Goal: Transaction & Acquisition: Purchase product/service

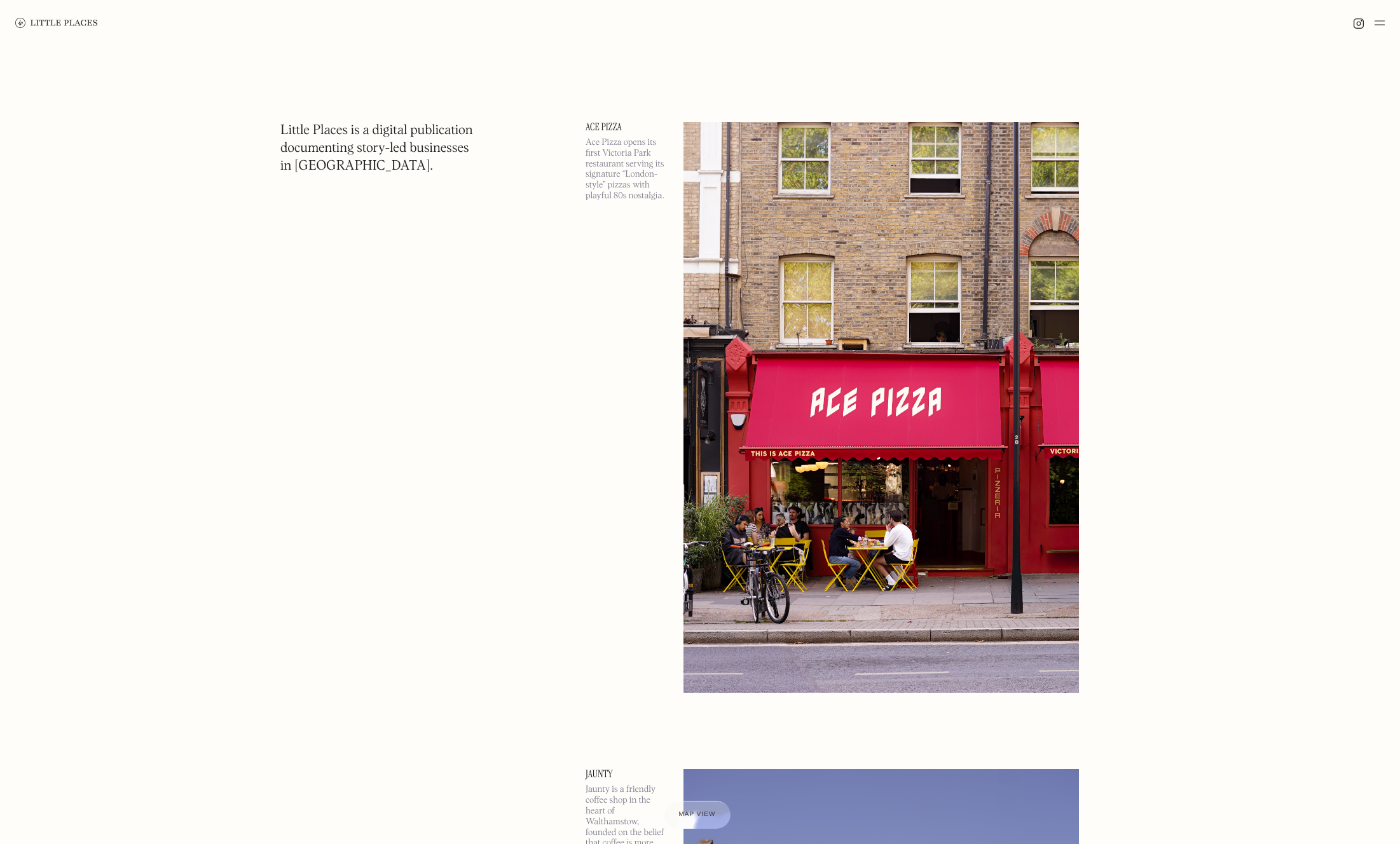
click at [1379, 21] on img at bounding box center [1380, 22] width 10 height 15
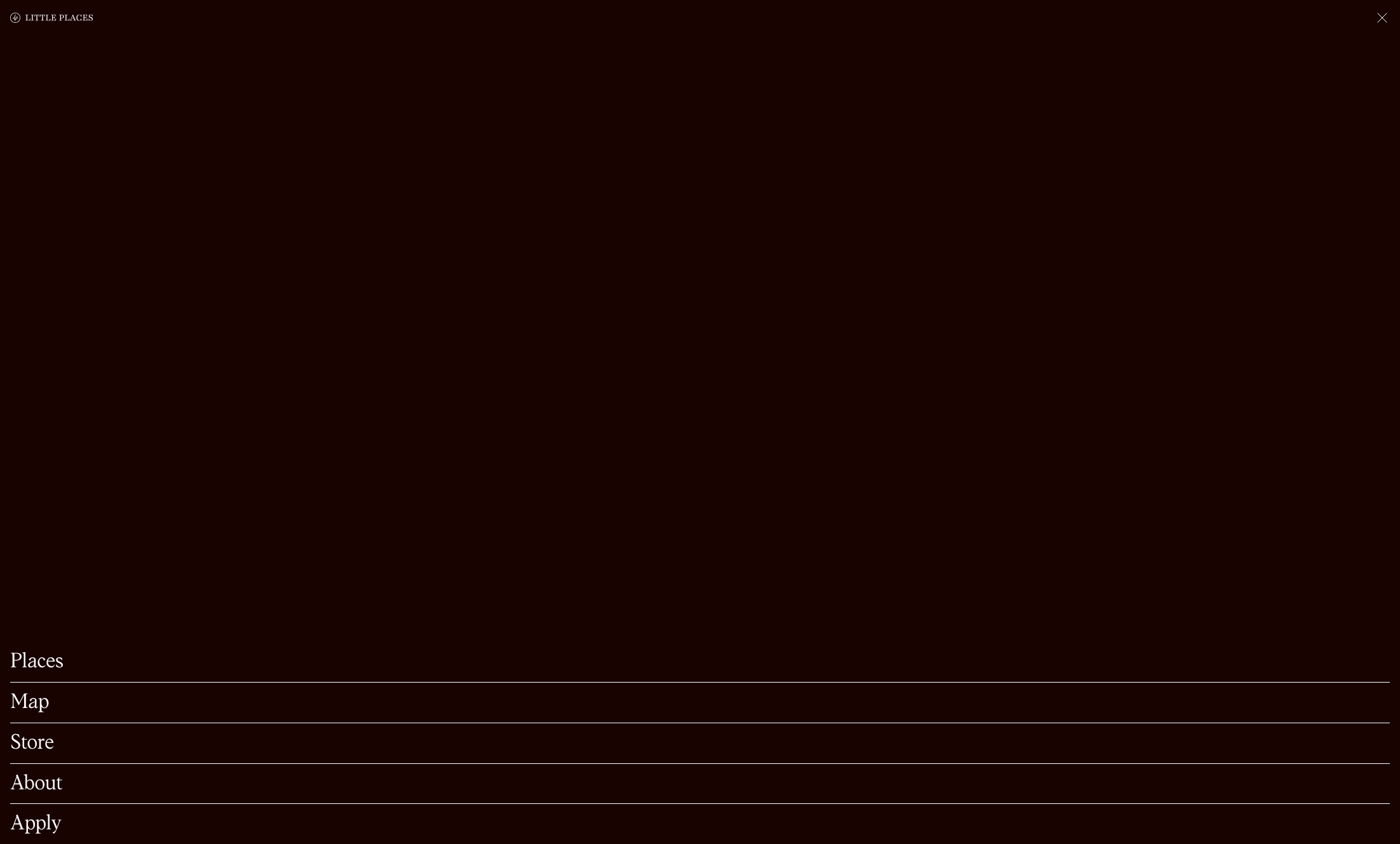
click at [27, 666] on link "Places" at bounding box center [700, 662] width 1380 height 20
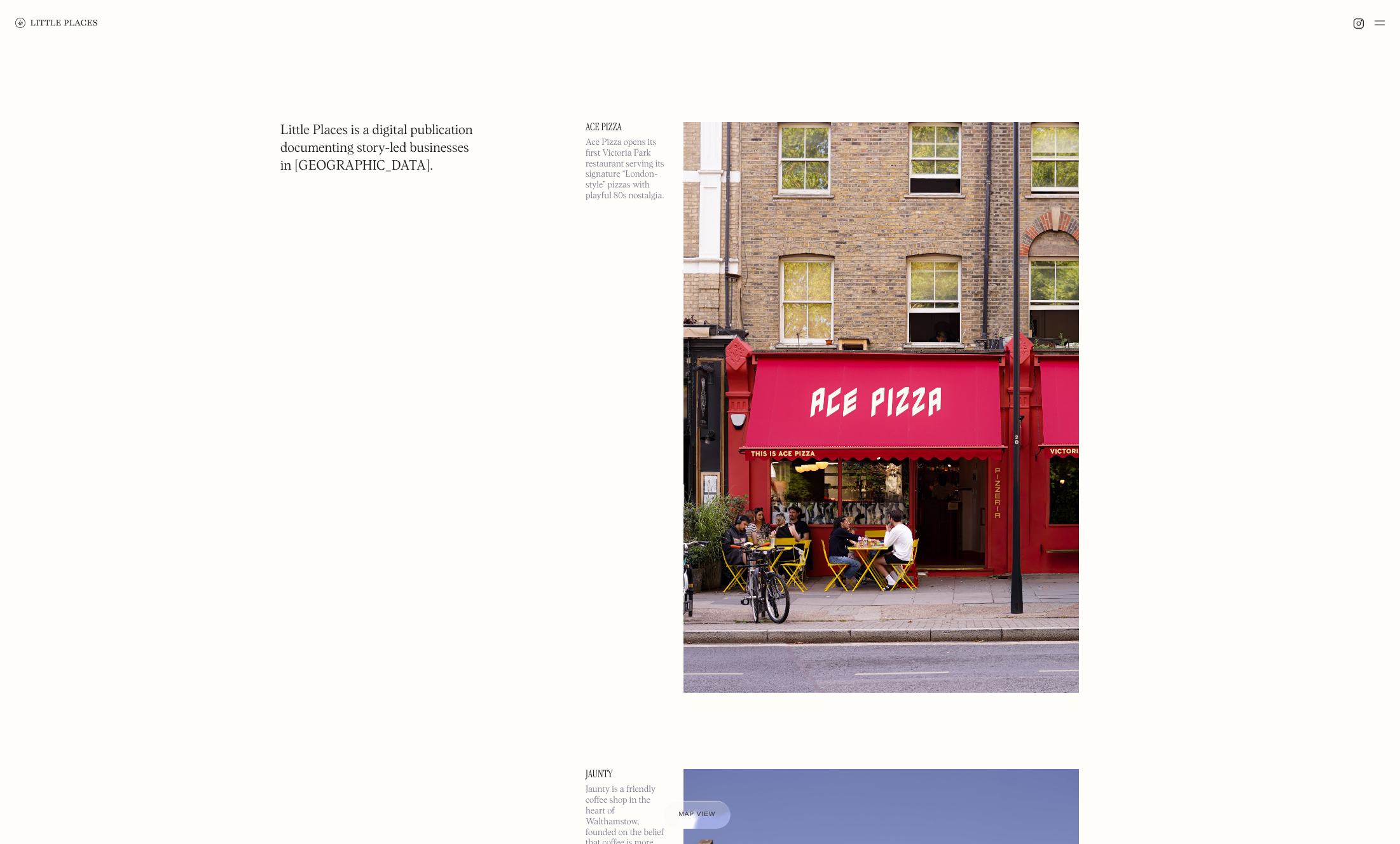
click at [1384, 24] on img at bounding box center [1380, 22] width 10 height 15
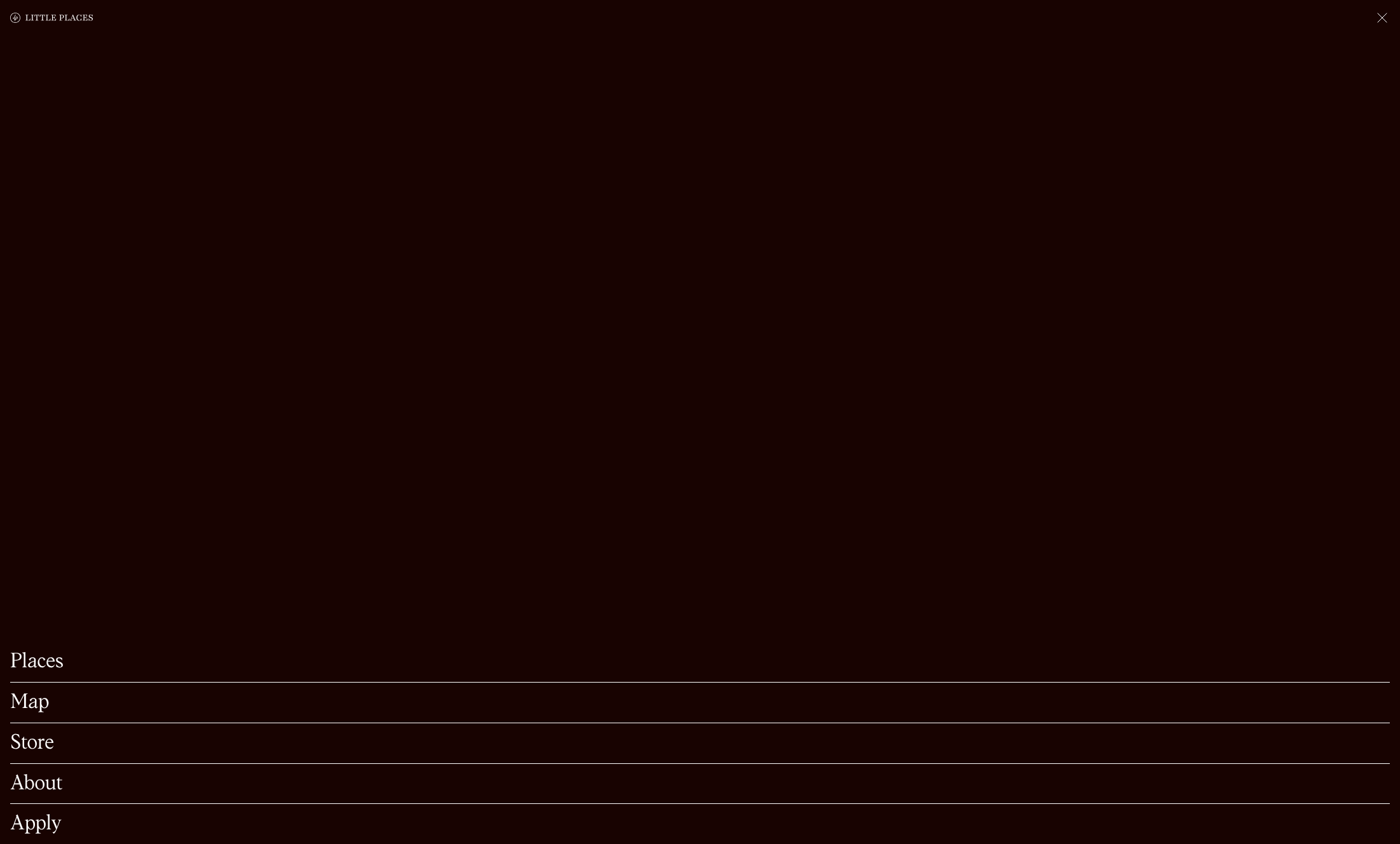
click at [35, 787] on link "About" at bounding box center [700, 784] width 1380 height 20
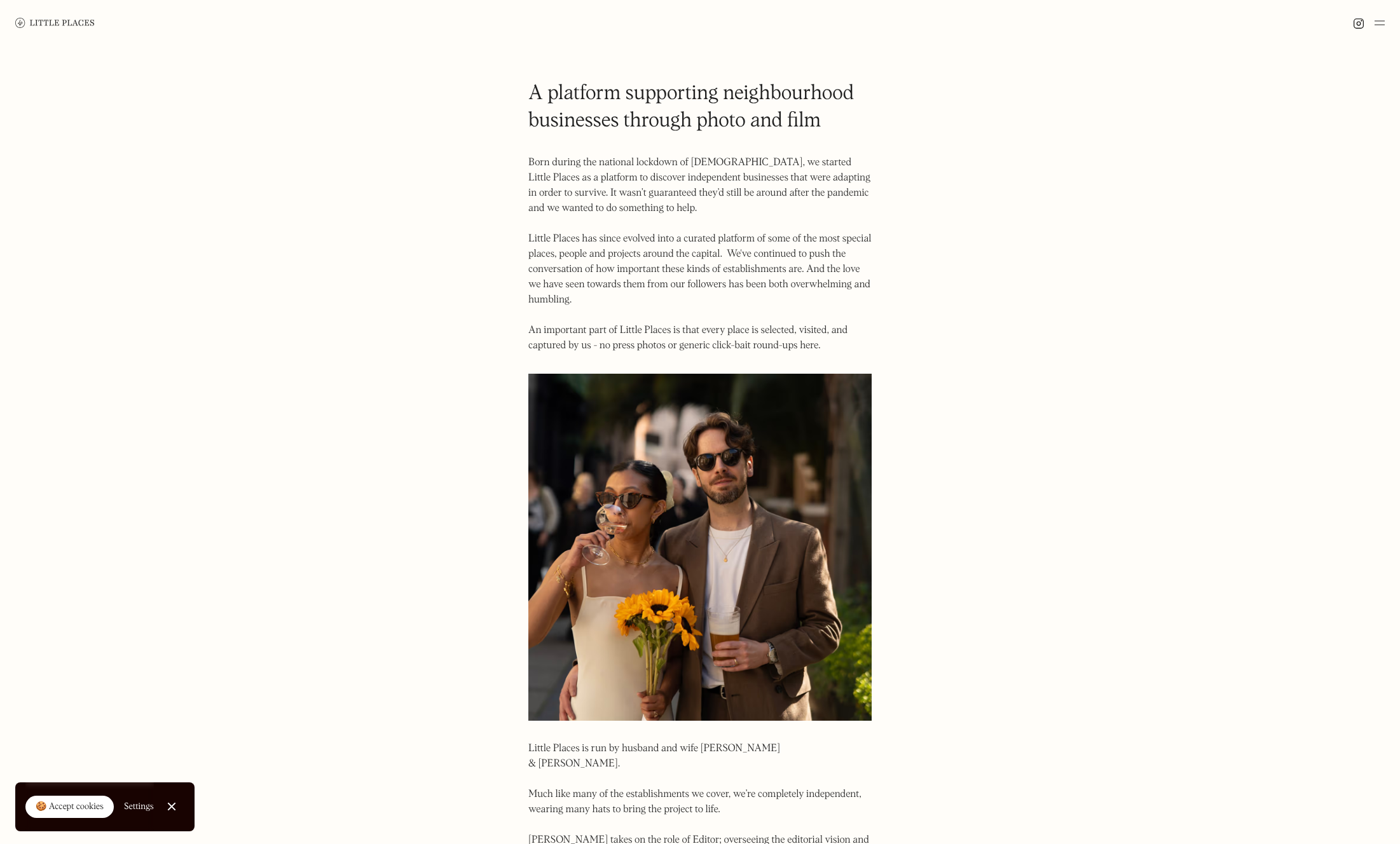
scroll to position [222, 0]
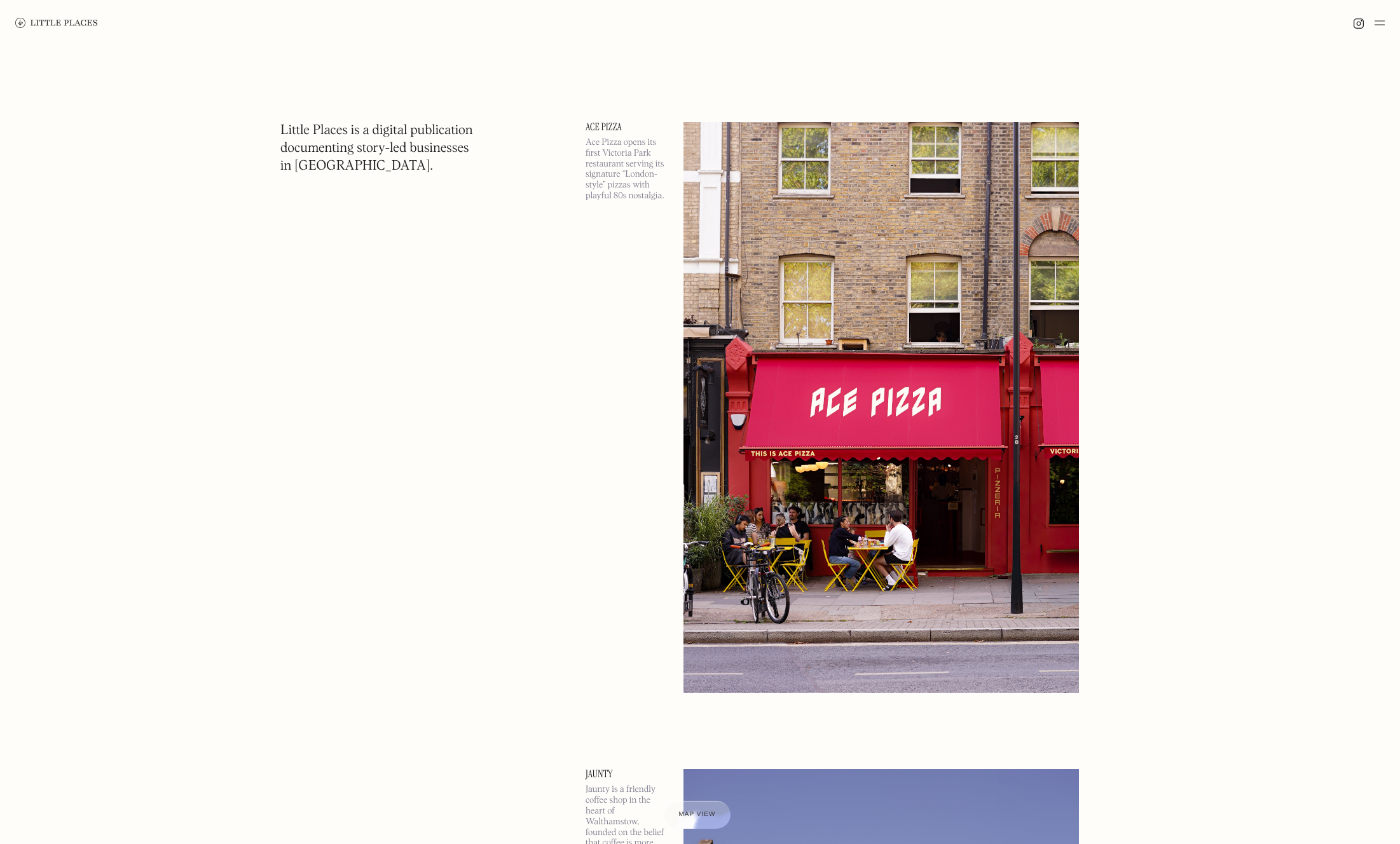
click at [1376, 22] on img at bounding box center [1380, 22] width 10 height 15
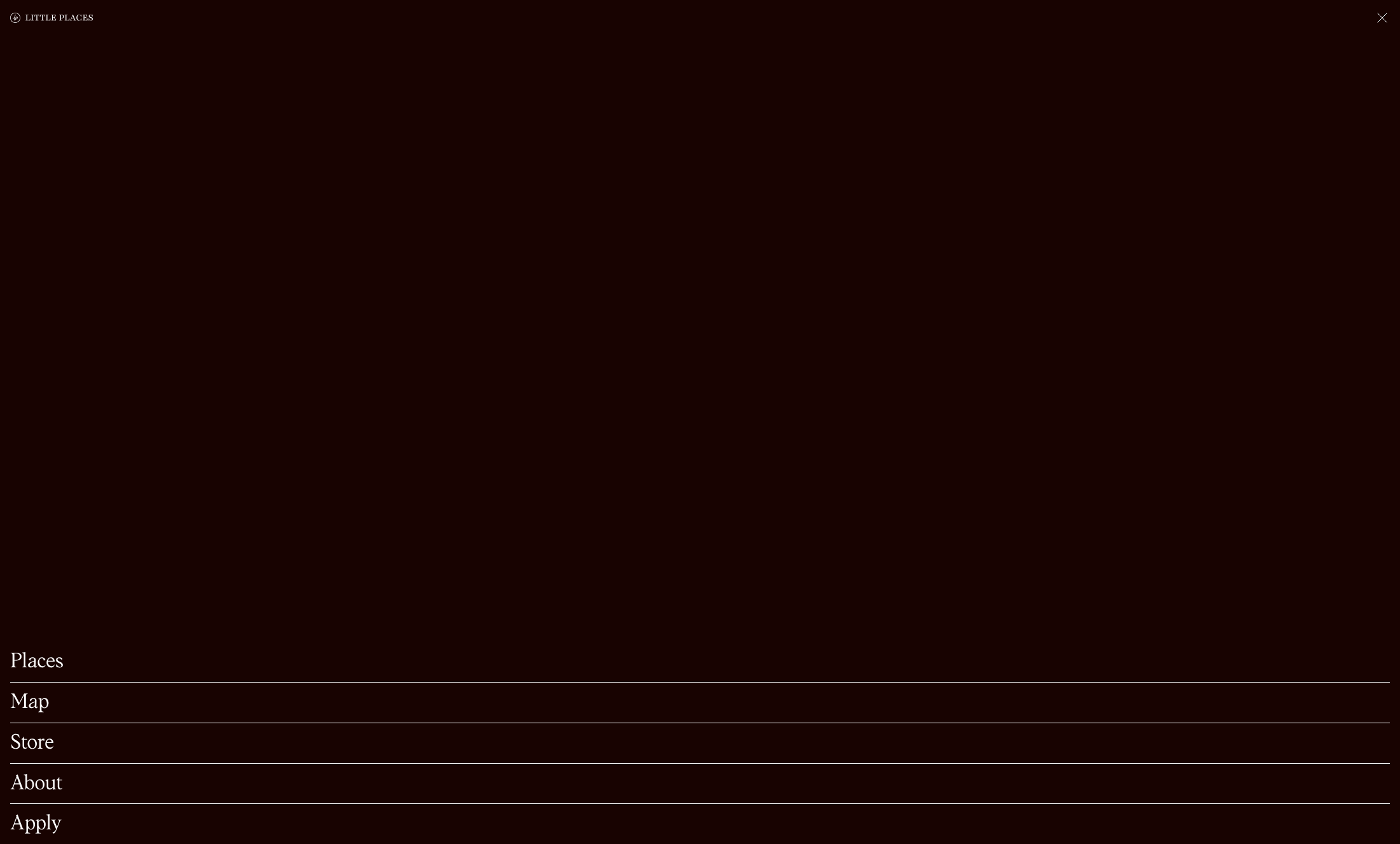
click at [25, 741] on link "Store" at bounding box center [700, 743] width 1380 height 20
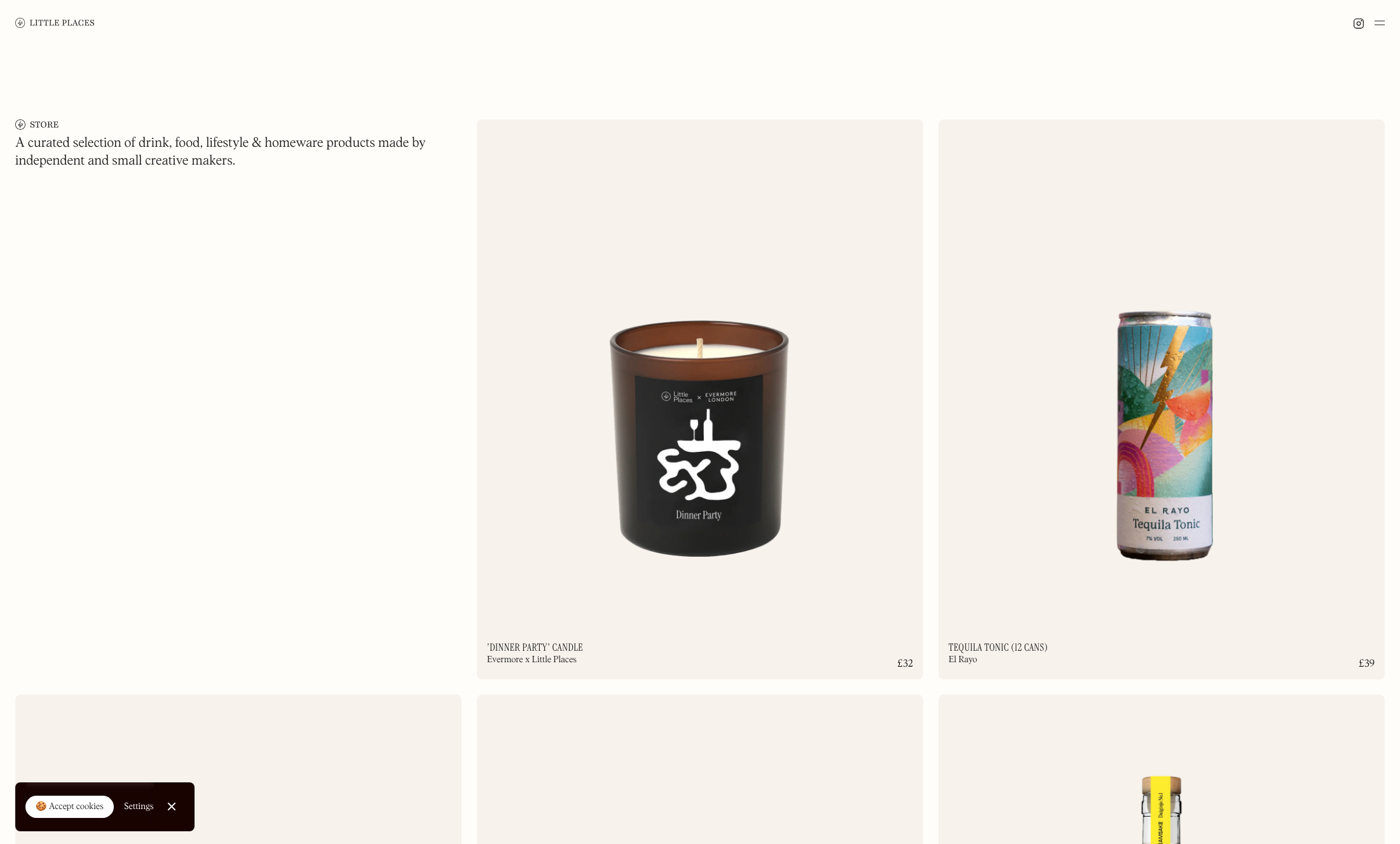
click at [643, 402] on img at bounding box center [699, 361] width 446 height 484
